Goal: Task Accomplishment & Management: Use online tool/utility

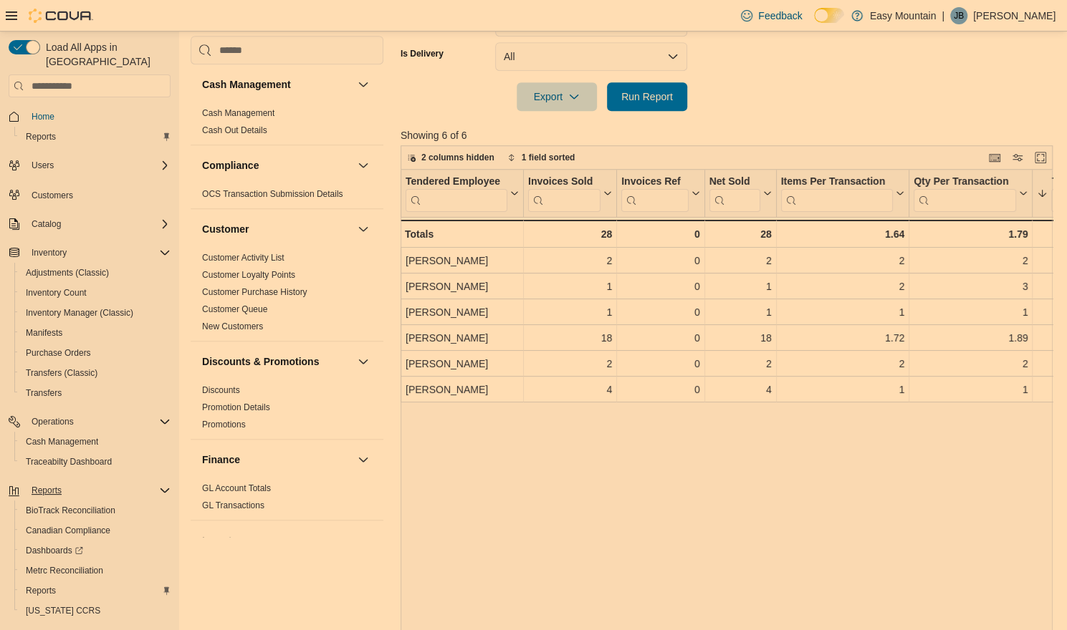
click at [162, 485] on icon "Complex example" at bounding box center [164, 490] width 11 height 11
click at [43, 585] on span "Reports" at bounding box center [41, 590] width 30 height 11
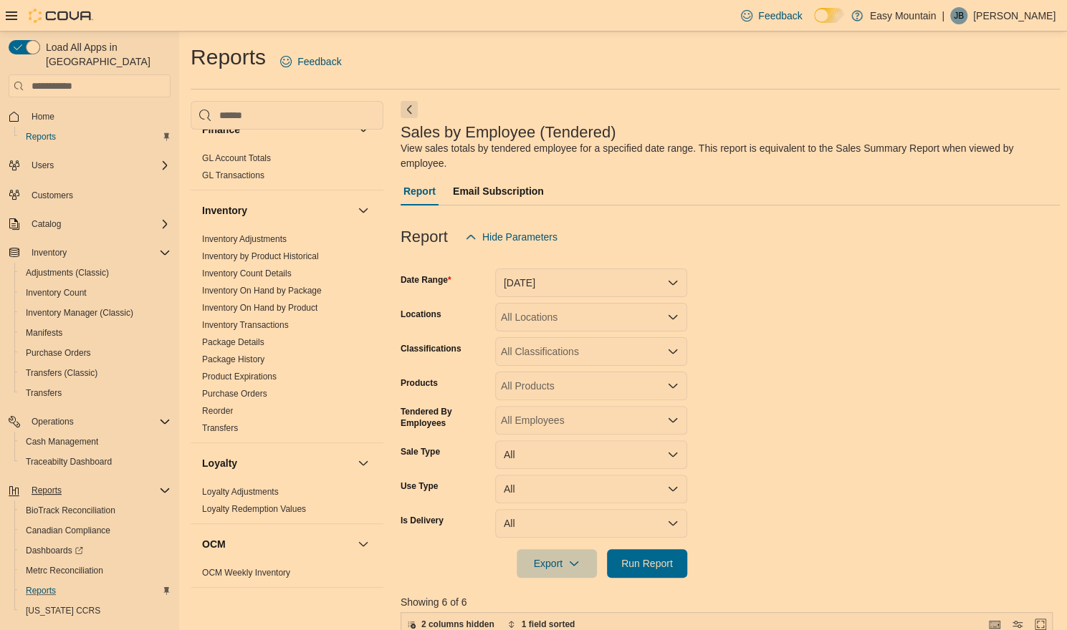
scroll to position [397, 0]
click at [299, 286] on link "Inventory On Hand by Package" at bounding box center [262, 289] width 120 height 10
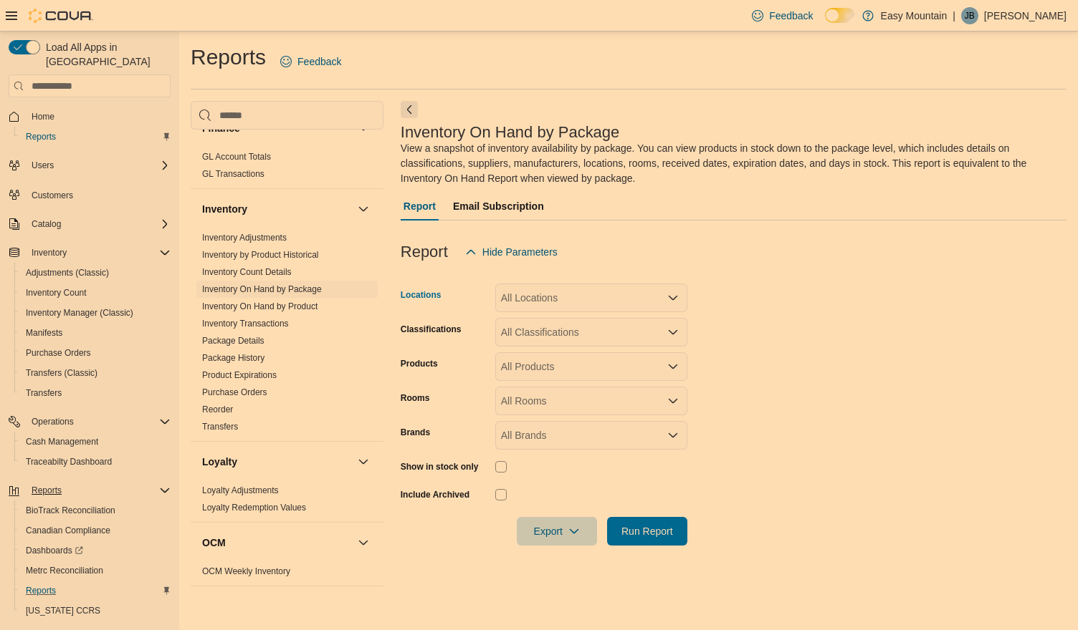
click at [561, 291] on div "All Locations" at bounding box center [591, 298] width 192 height 29
click at [560, 341] on span "[STREET_ADDRESS]" at bounding box center [575, 343] width 99 height 14
click at [744, 318] on form "Locations [STREET_ADDRESS] Selected. [STREET_ADDRESS]. Press Backspace to delet…" at bounding box center [733, 406] width 666 height 279
click at [630, 337] on div "All Classifications" at bounding box center [591, 332] width 192 height 29
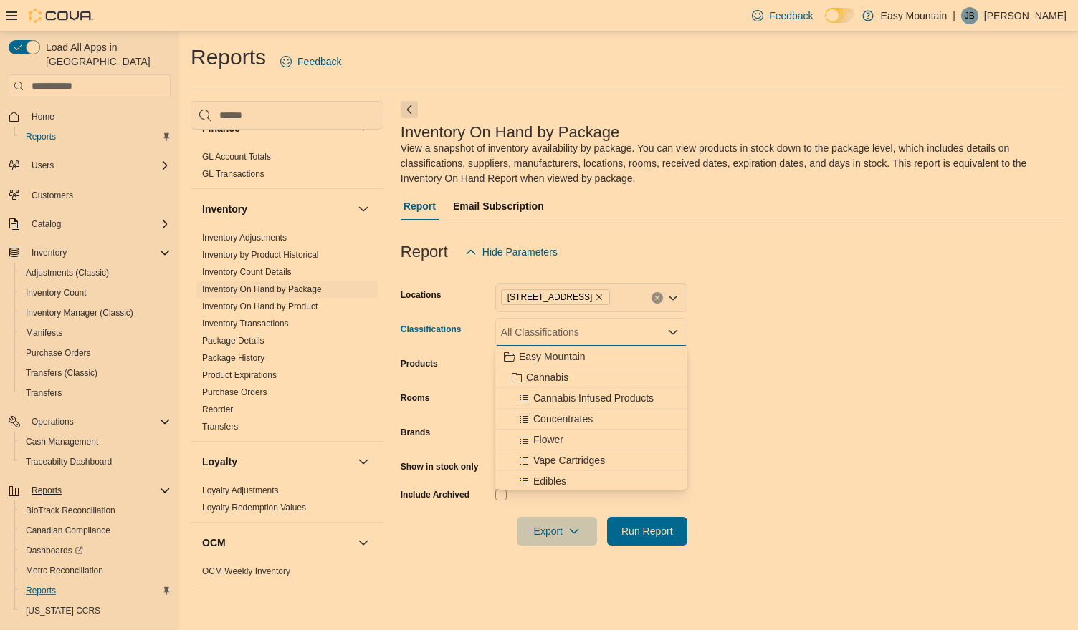
click at [572, 374] on div "Cannabis" at bounding box center [591, 377] width 175 height 14
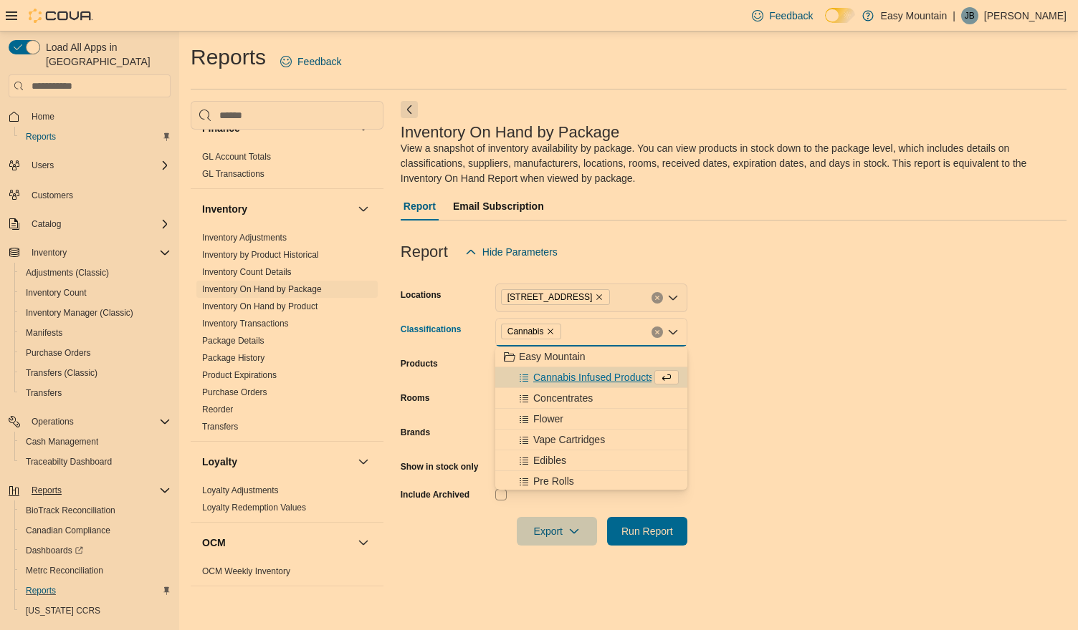
click at [734, 369] on form "Locations [STREET_ADDRESS] Classifications Cannabis Combo box. Selected. Cannab…" at bounding box center [733, 406] width 666 height 279
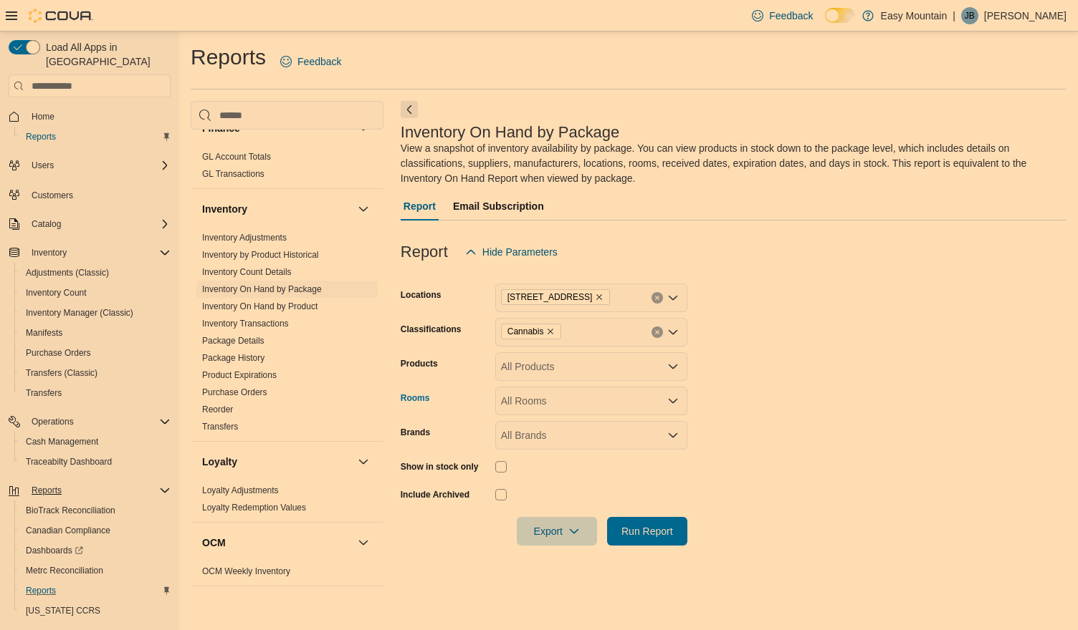
click at [570, 401] on div "All Rooms" at bounding box center [591, 401] width 192 height 29
click at [562, 429] on span "[STREET_ADDRESS] - Active Inventory" at bounding box center [591, 425] width 175 height 14
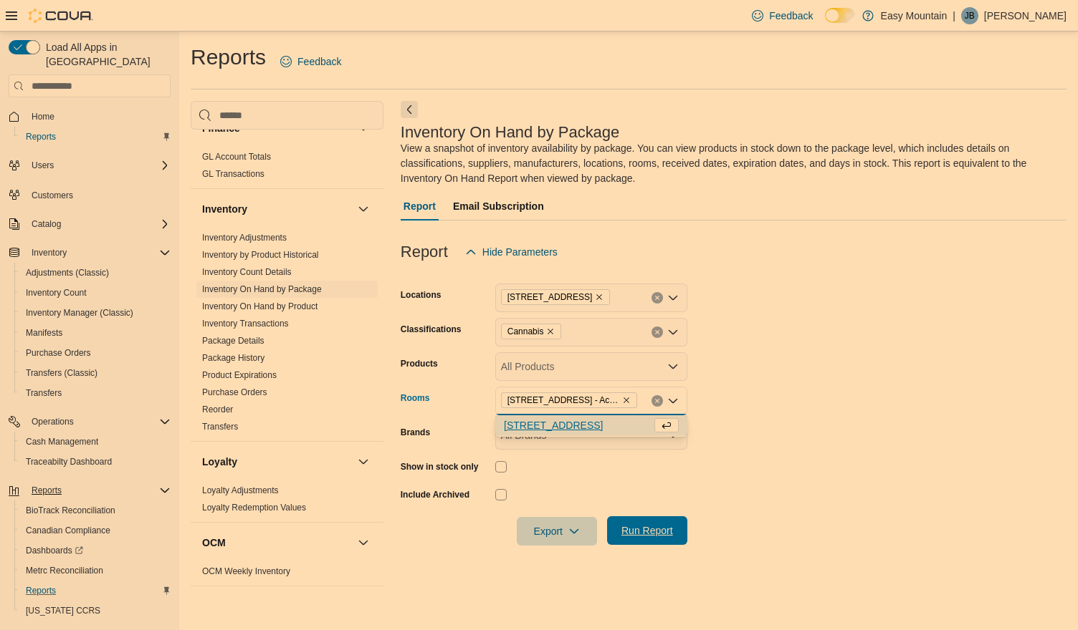
click at [646, 527] on span "Run Report" at bounding box center [647, 531] width 52 height 14
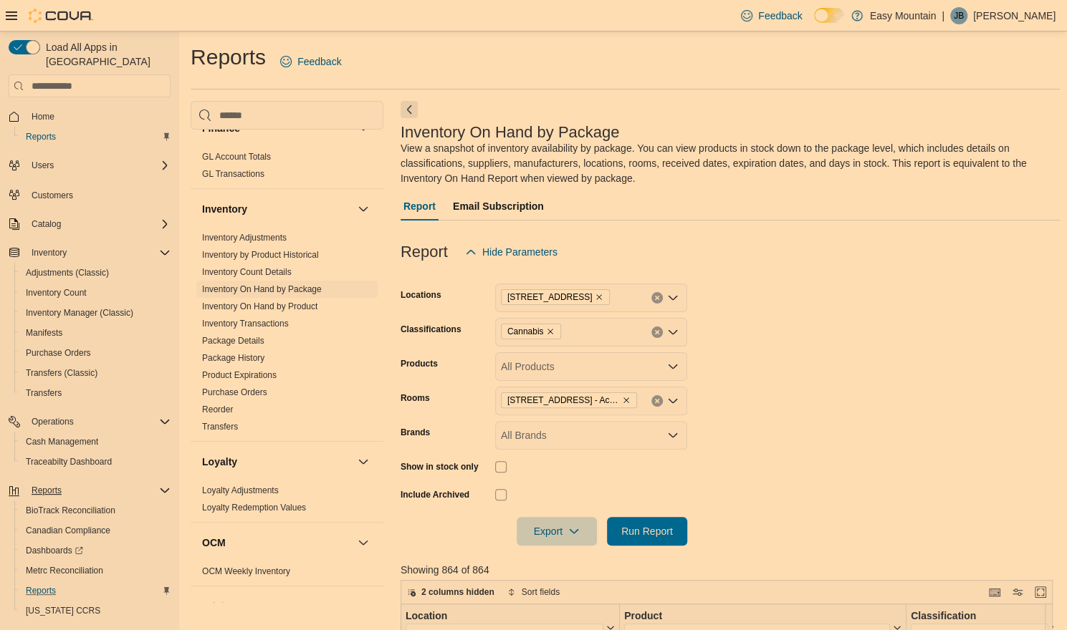
click at [543, 548] on div at bounding box center [729, 554] width 659 height 17
click at [557, 531] on span "Export" at bounding box center [556, 531] width 63 height 29
click at [565, 443] on span "Export to Excel" at bounding box center [559, 445] width 64 height 11
